Goal: Obtain resource: Obtain resource

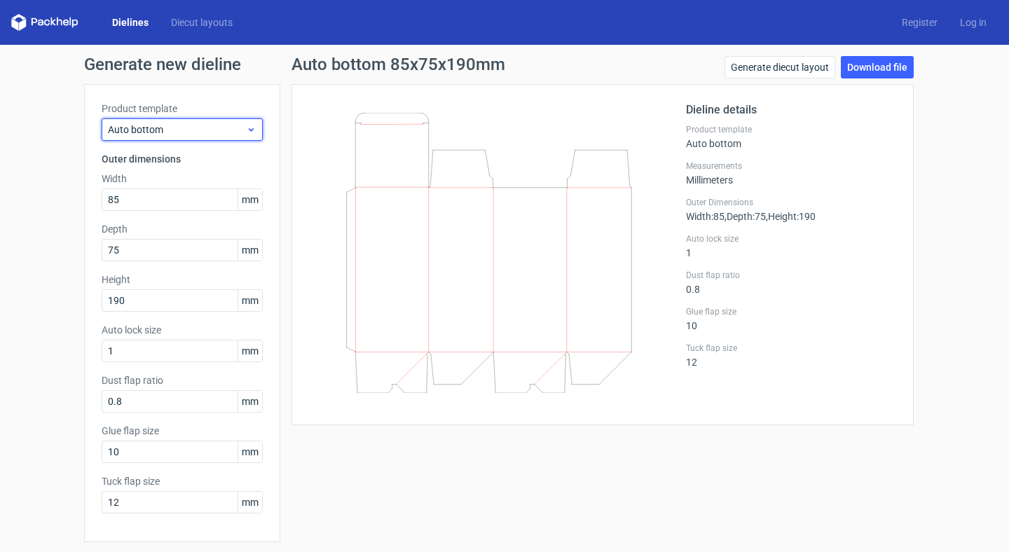
click at [238, 135] on span "Auto bottom" at bounding box center [177, 130] width 138 height 14
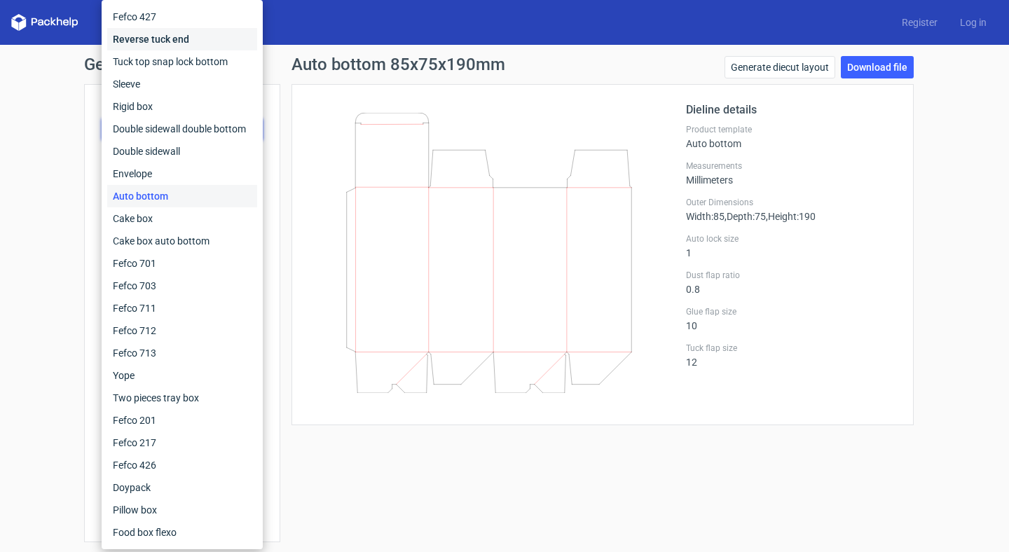
click at [231, 44] on div "Reverse tuck end" at bounding box center [182, 39] width 150 height 22
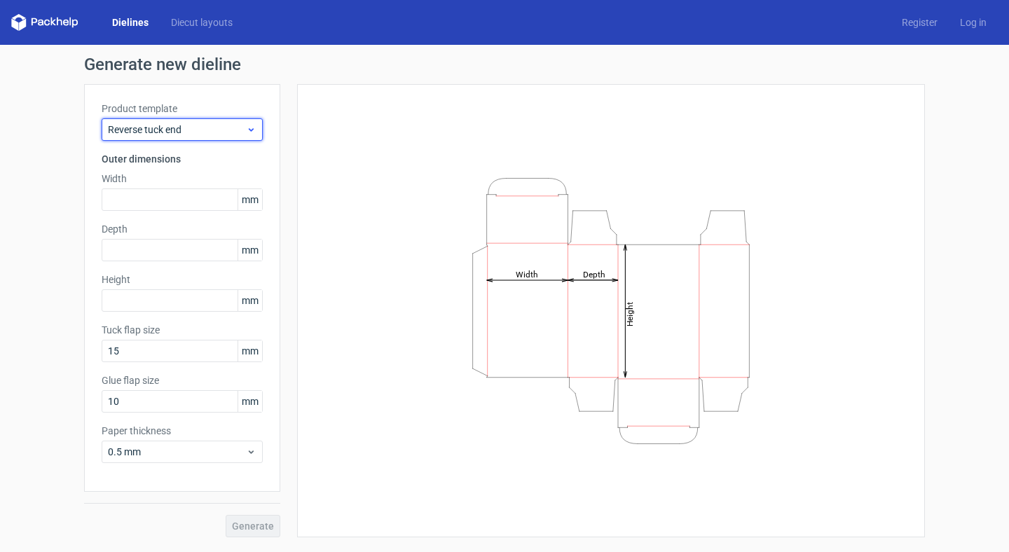
click at [214, 130] on span "Reverse tuck end" at bounding box center [177, 130] width 138 height 14
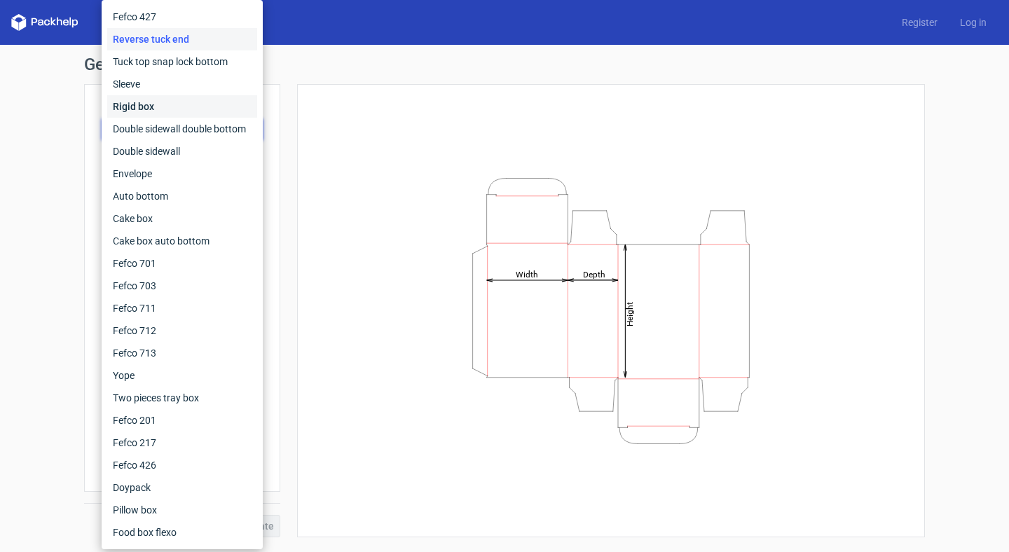
click at [184, 105] on div "Rigid box" at bounding box center [182, 106] width 150 height 22
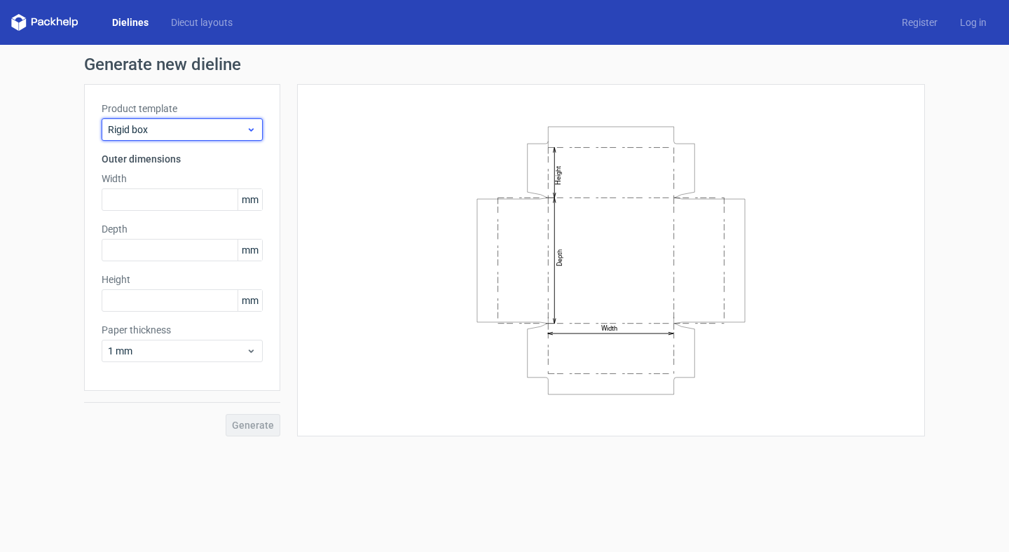
click at [203, 121] on div "Rigid box" at bounding box center [182, 129] width 161 height 22
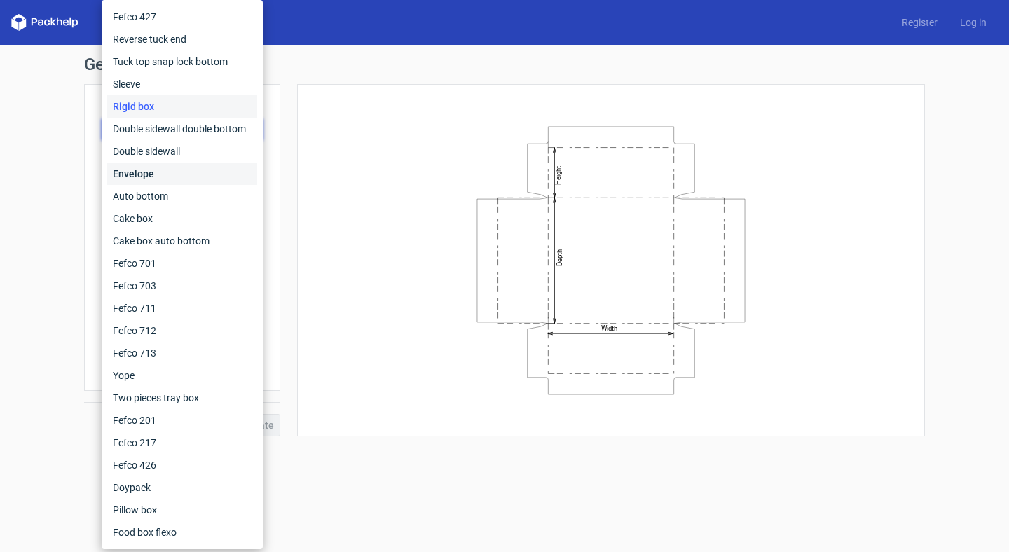
click at [194, 170] on div "Envelope" at bounding box center [182, 174] width 150 height 22
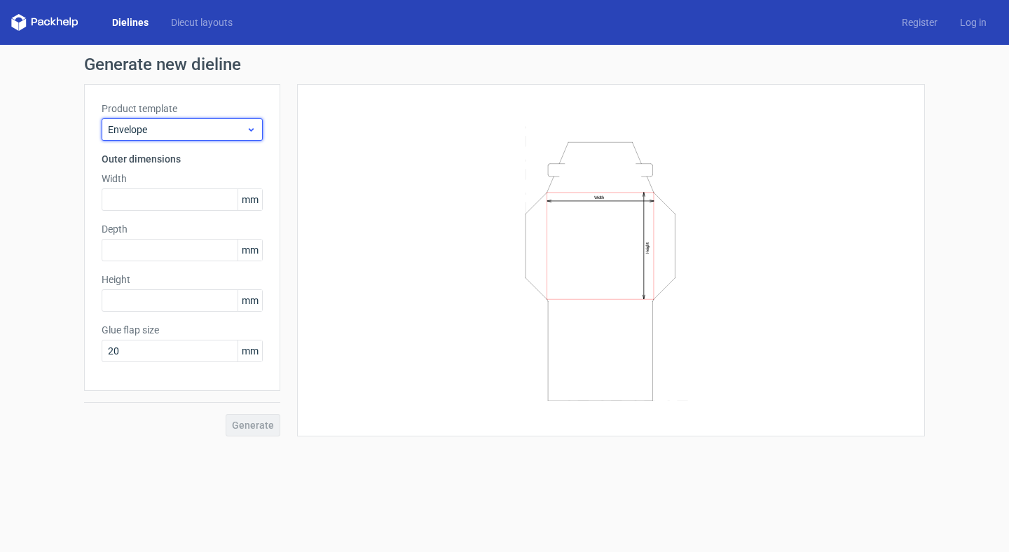
click at [216, 126] on span "Envelope" at bounding box center [177, 130] width 138 height 14
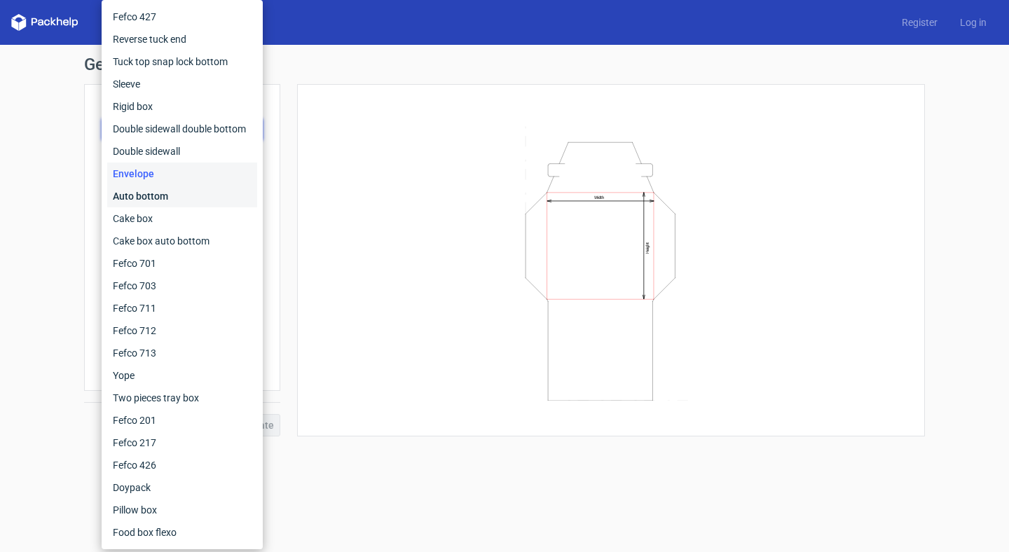
click at [195, 193] on div "Auto bottom" at bounding box center [182, 196] width 150 height 22
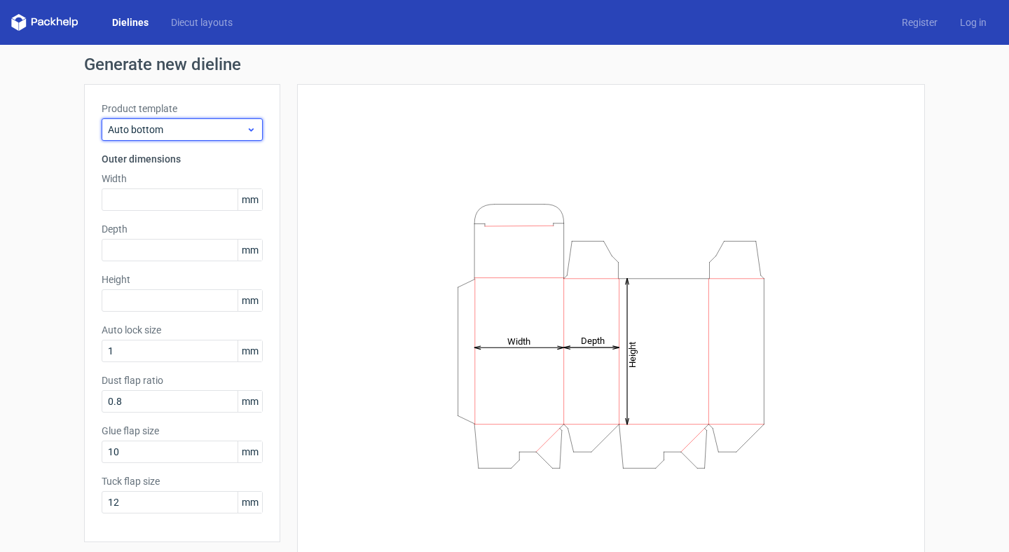
click at [242, 134] on span "Auto bottom" at bounding box center [177, 130] width 138 height 14
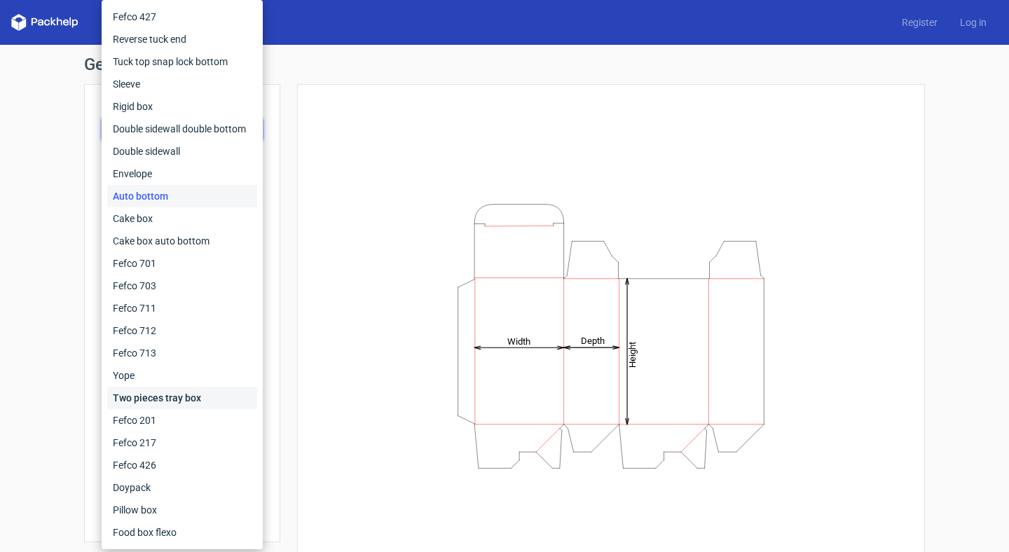
click at [205, 397] on div "Two pieces tray box" at bounding box center [182, 398] width 150 height 22
